Goal: Transaction & Acquisition: Purchase product/service

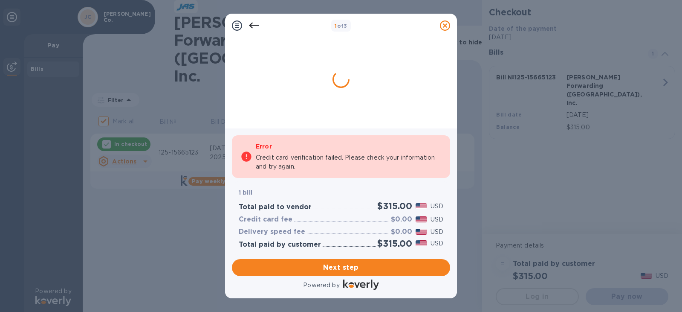
checkbox input "false"
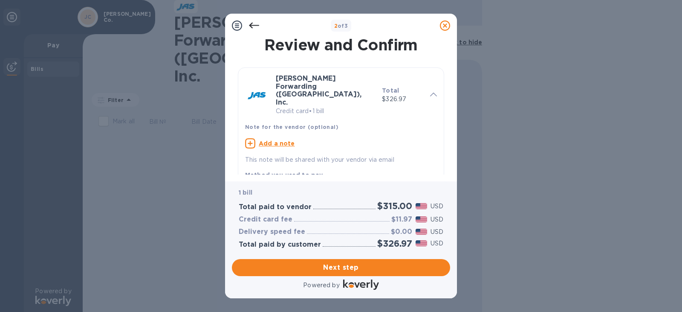
click at [255, 26] on icon at bounding box center [254, 25] width 10 height 10
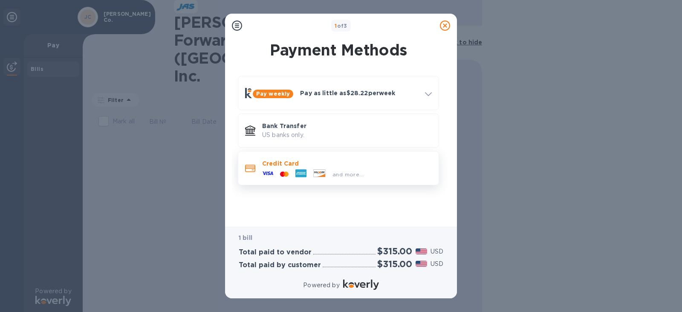
click at [325, 171] on icon at bounding box center [320, 172] width 12 height 7
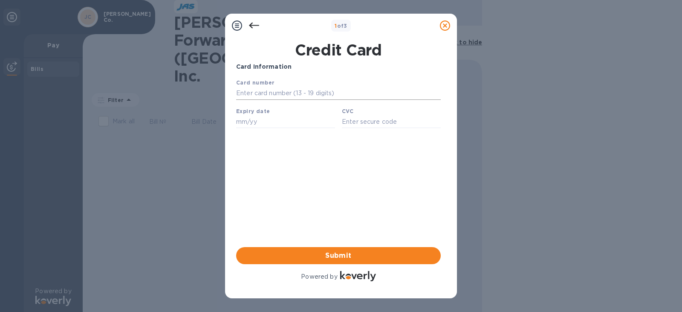
click at [312, 93] on input "text" at bounding box center [338, 93] width 205 height 13
type input "[CREDIT_CARD_NUMBER]"
type input "11/29"
type input "063"
click at [373, 125] on input "063" at bounding box center [391, 121] width 99 height 13
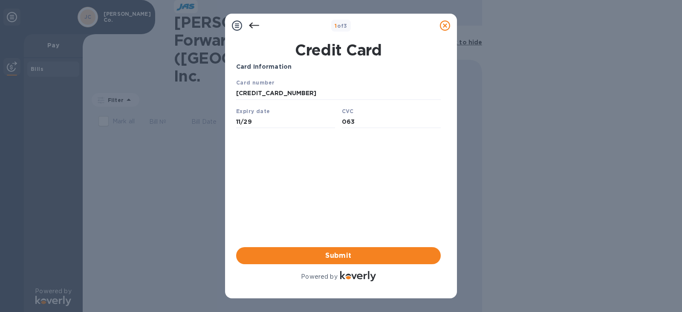
click at [329, 250] on span "Submit" at bounding box center [338, 255] width 191 height 10
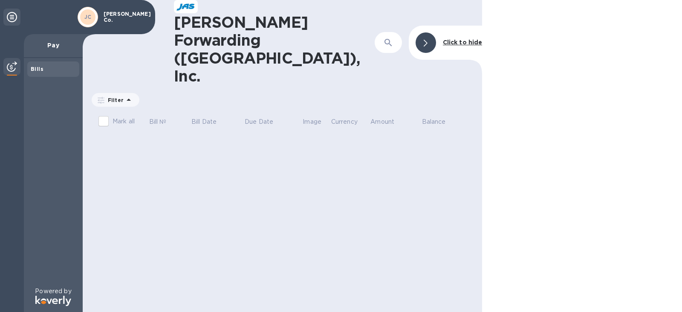
click at [106, 112] on input "Mark all" at bounding box center [104, 121] width 18 height 18
checkbox input "false"
click at [55, 71] on div "Bills" at bounding box center [53, 69] width 45 height 9
click at [68, 33] on div "[PERSON_NAME] [PERSON_NAME] Co." at bounding box center [77, 17] width 155 height 34
click at [49, 44] on p "Pay" at bounding box center [53, 45] width 45 height 9
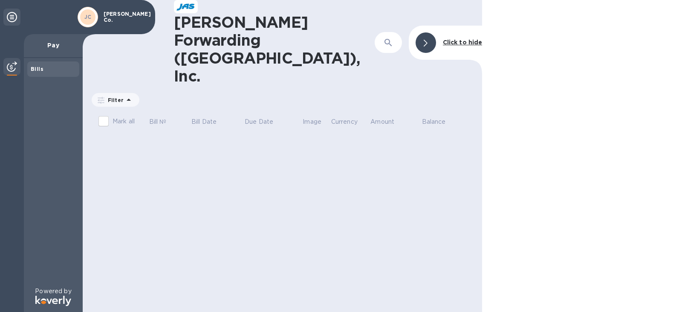
click at [49, 44] on p "Pay" at bounding box center [53, 45] width 45 height 9
click at [428, 40] on icon at bounding box center [426, 43] width 4 height 7
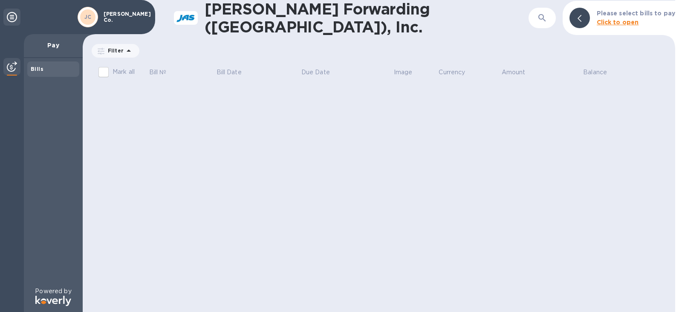
click at [582, 21] on div at bounding box center [579, 18] width 20 height 20
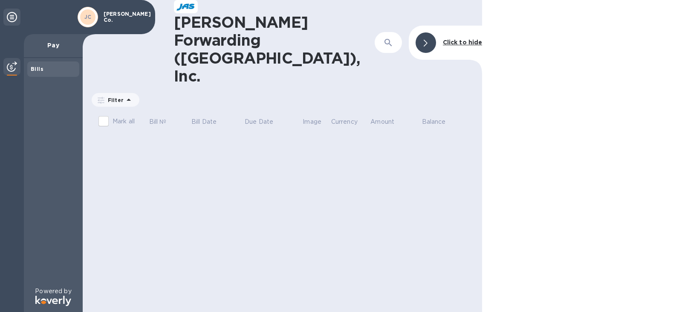
click at [6, 17] on div at bounding box center [11, 17] width 17 height 17
click at [9, 17] on icon at bounding box center [12, 17] width 10 height 10
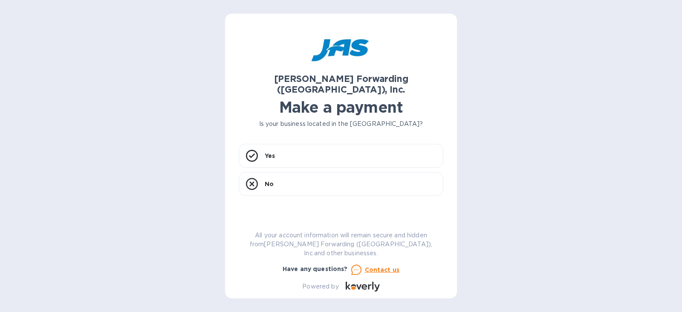
click at [275, 105] on h1 "Make a payment" at bounding box center [341, 107] width 205 height 18
click at [292, 144] on div "Yes" at bounding box center [341, 156] width 205 height 24
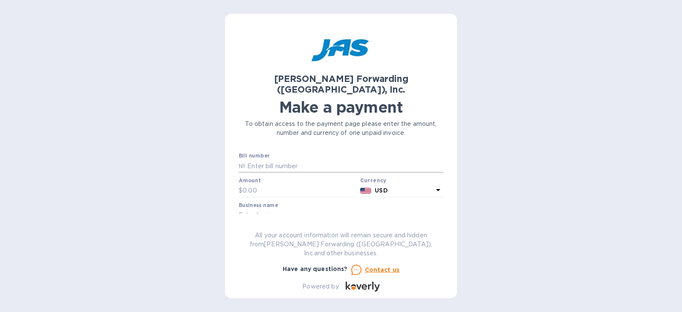
click at [290, 159] on input "text" at bounding box center [345, 165] width 198 height 13
click at [313, 159] on input "text" at bounding box center [345, 165] width 198 height 13
paste input "125-15665123"
type input "125-15665123"
type input "315"
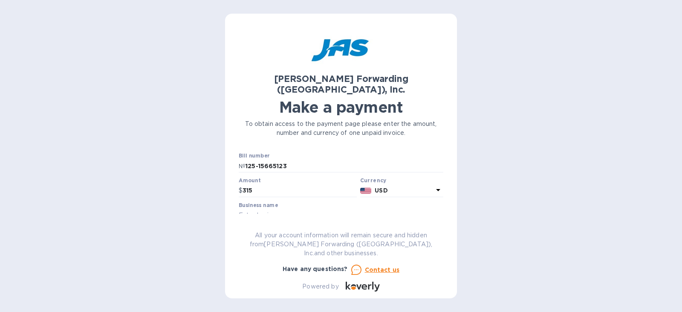
click at [319, 209] on input "text" at bounding box center [341, 215] width 205 height 13
paste input "John A Steer company"
type input "John A Steer company"
click at [323, 226] on div "Customer reference number" at bounding box center [341, 236] width 205 height 20
click at [312, 226] on div "Customer reference number" at bounding box center [341, 236] width 205 height 20
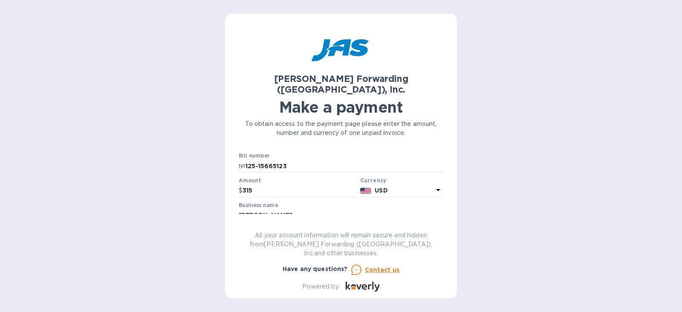
click at [295, 235] on div "JAS Forwarding (USA), Inc. Make a payment To obtain access to the payment page …" at bounding box center [341, 159] width 205 height 264
click at [305, 227] on label "Customer reference number" at bounding box center [277, 229] width 76 height 5
click at [299, 227] on label "Customer reference number" at bounding box center [277, 229] width 76 height 5
click at [333, 221] on div at bounding box center [341, 222] width 205 height 2
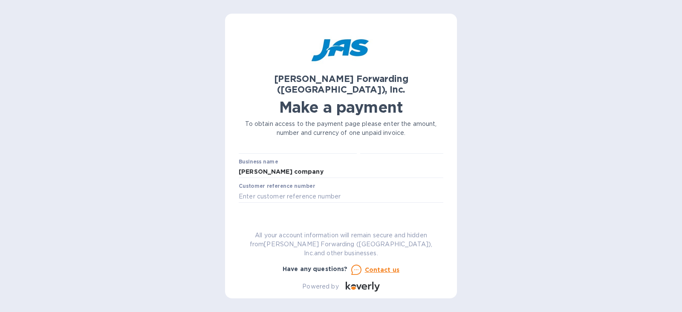
scroll to position [43, 0]
drag, startPoint x: 295, startPoint y: 187, endPoint x: 302, endPoint y: 188, distance: 7.3
click at [295, 191] on input "text" at bounding box center [341, 197] width 205 height 13
paste input "S508978748"
type input "S508978748"
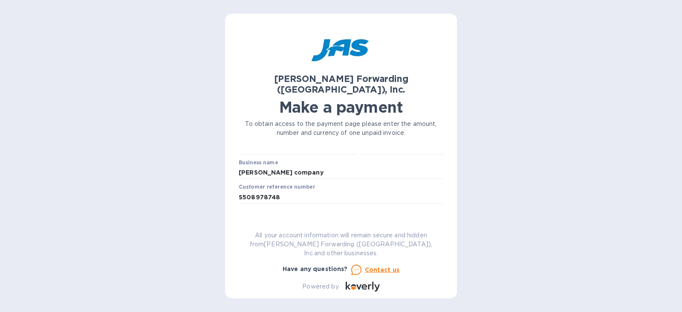
click at [375, 219] on span "Go to payment page" at bounding box center [341, 224] width 191 height 10
